Goal: Transaction & Acquisition: Book appointment/travel/reservation

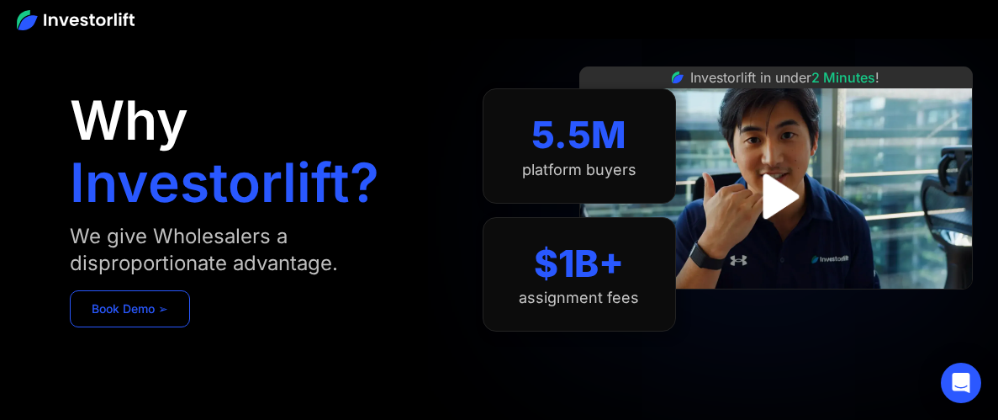
click at [146, 317] on link "Book Demo ➢" at bounding box center [130, 308] width 120 height 37
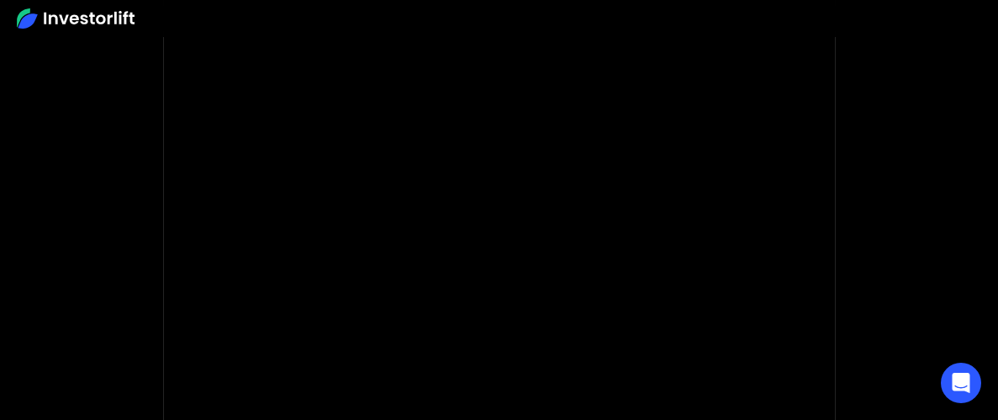
scroll to position [279, 0]
